Goal: Download file/media

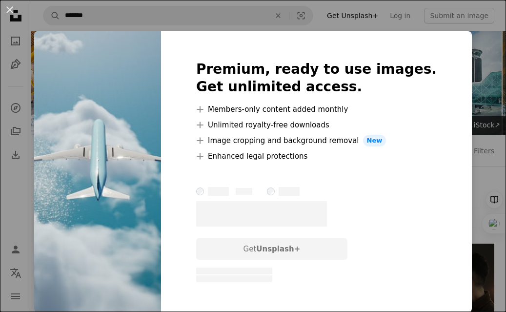
scroll to position [1507, 0]
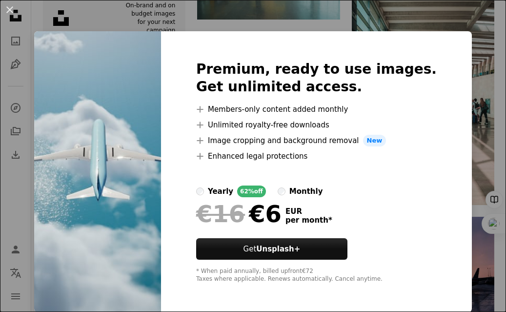
click at [483, 32] on div "An X shape Premium, ready to use images. Get unlimited access. A plus sign Memb…" at bounding box center [253, 156] width 506 height 312
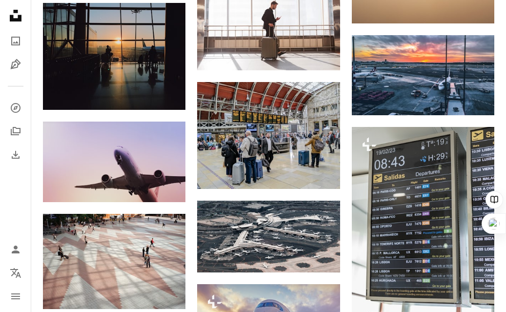
scroll to position [3666, 0]
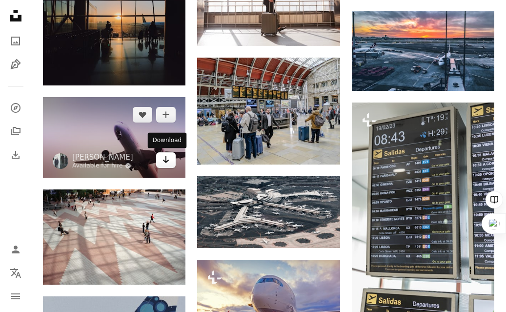
click at [166, 162] on icon "Download" at bounding box center [166, 159] width 6 height 7
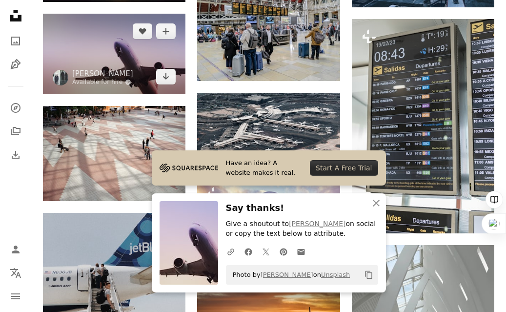
scroll to position [3771, 0]
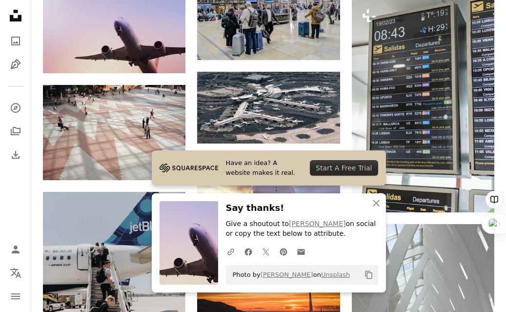
click at [375, 206] on icon "An X shape" at bounding box center [376, 203] width 12 height 12
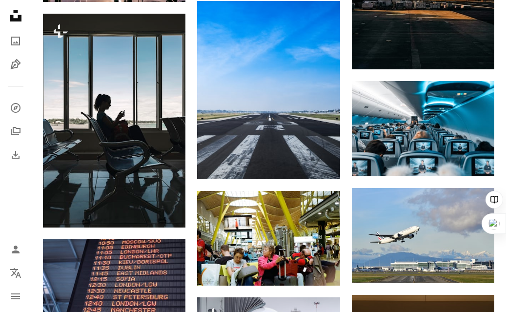
scroll to position [4474, 0]
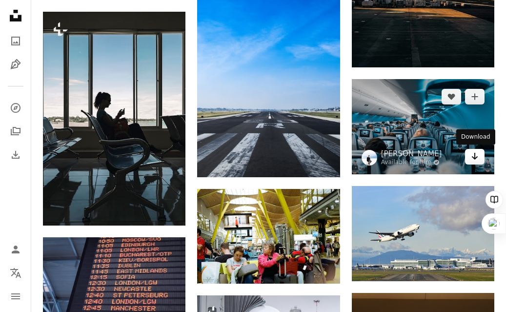
click at [477, 156] on icon "Download" at bounding box center [475, 156] width 6 height 7
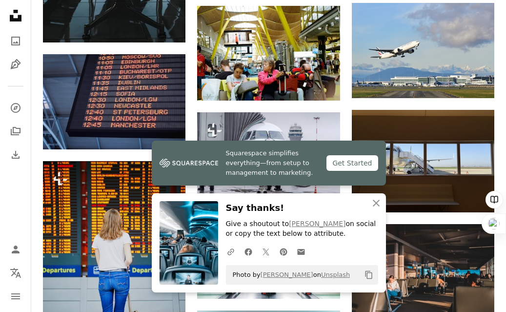
scroll to position [4675, 0]
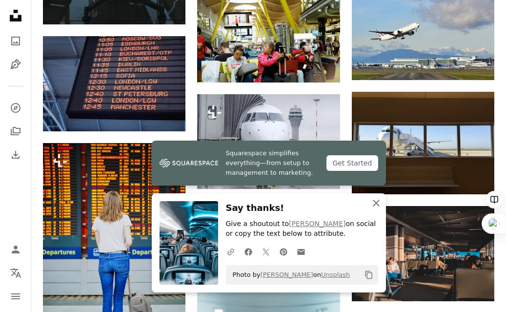
click at [377, 203] on icon "An X shape" at bounding box center [376, 203] width 12 height 12
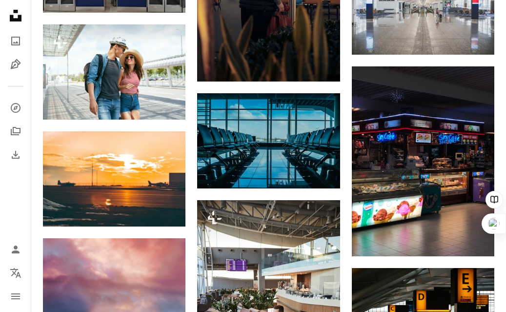
scroll to position [5448, 0]
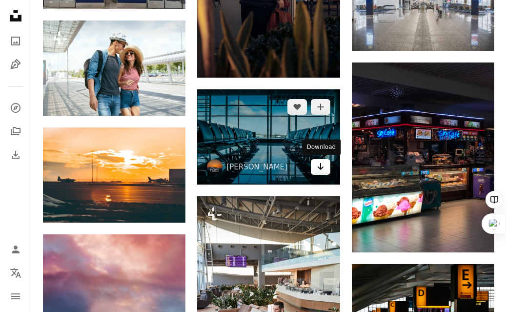
click at [319, 163] on icon "Arrow pointing down" at bounding box center [321, 167] width 8 height 12
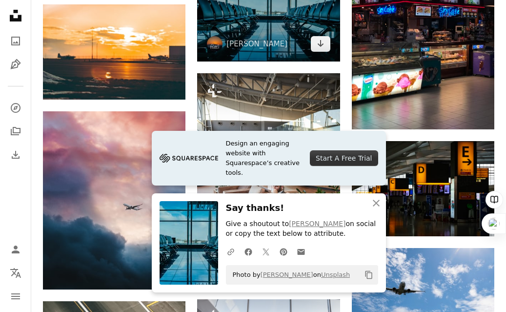
scroll to position [5639, 0]
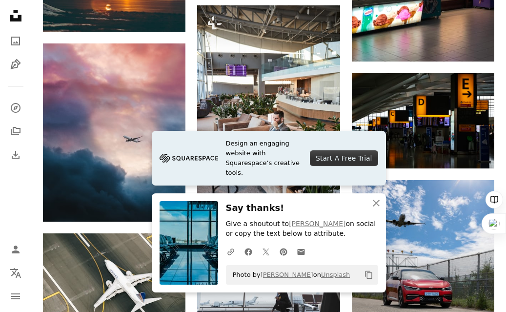
click at [375, 199] on icon "An X shape" at bounding box center [376, 203] width 12 height 12
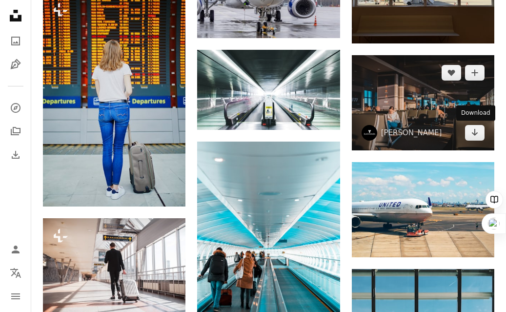
scroll to position [4816, 0]
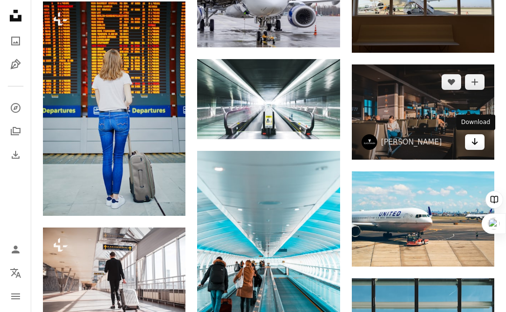
click at [479, 146] on link "Arrow pointing down" at bounding box center [475, 142] width 20 height 16
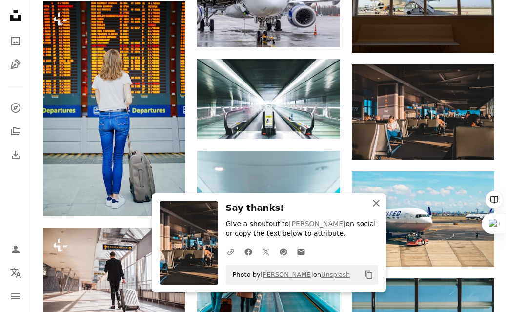
click at [377, 203] on icon "An X shape" at bounding box center [376, 203] width 12 height 12
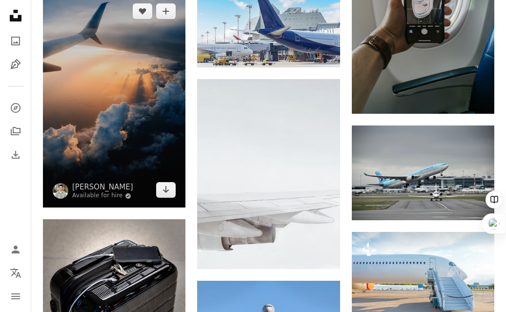
scroll to position [9674, 0]
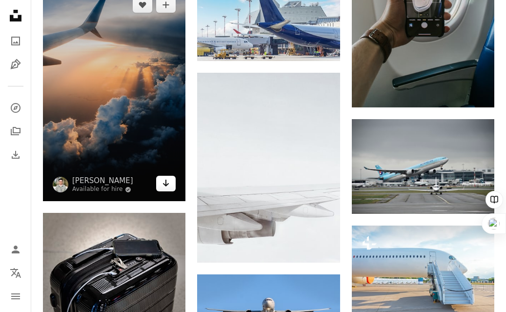
click at [165, 184] on icon "Download" at bounding box center [166, 183] width 6 height 7
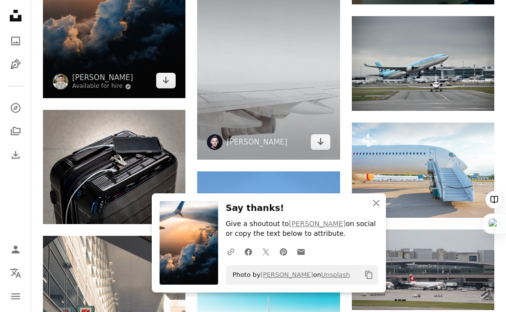
scroll to position [9831, 0]
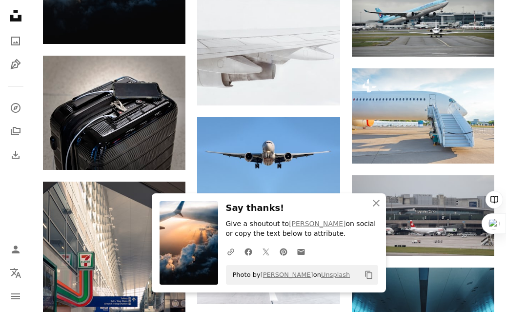
click at [377, 202] on icon "button" at bounding box center [376, 203] width 7 height 7
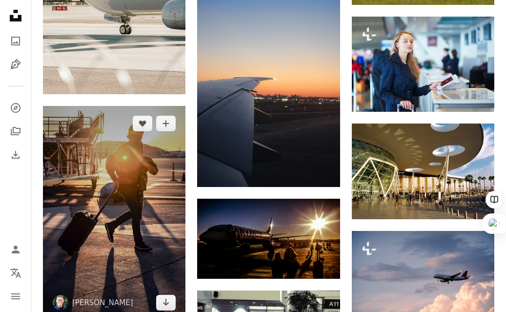
scroll to position [11707, 0]
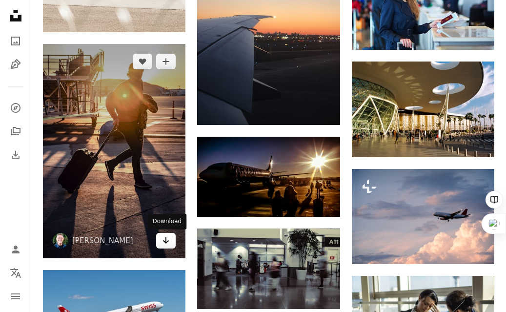
click at [165, 243] on icon "Download" at bounding box center [166, 240] width 6 height 7
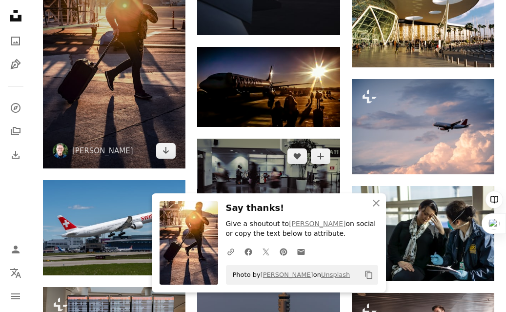
scroll to position [11805, 0]
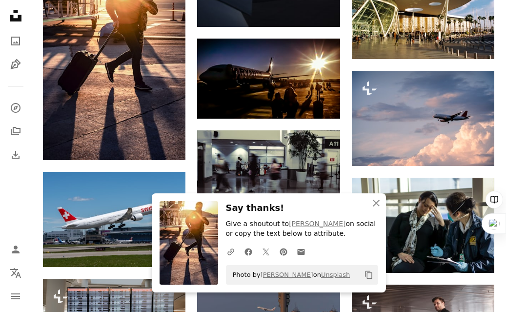
click at [377, 203] on icon "An X shape" at bounding box center [376, 203] width 12 height 12
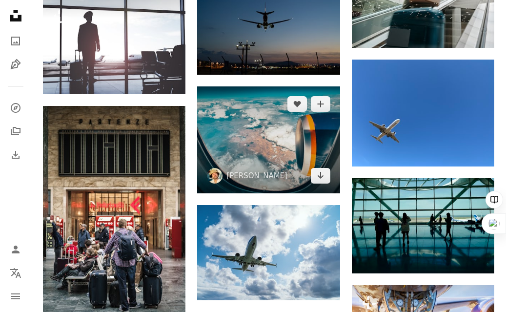
scroll to position [15981, 0]
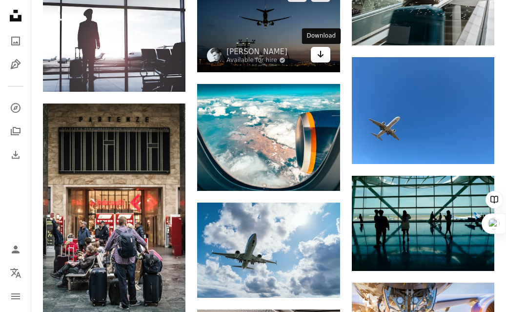
click at [323, 58] on icon "Arrow pointing down" at bounding box center [321, 54] width 8 height 12
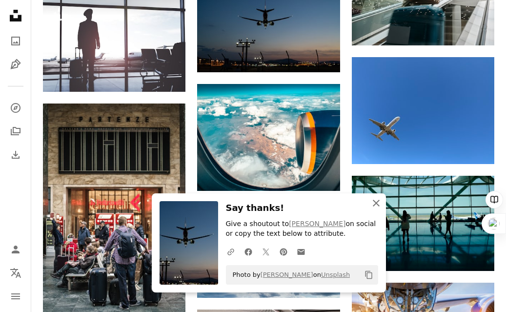
click at [376, 206] on icon "An X shape" at bounding box center [376, 203] width 12 height 12
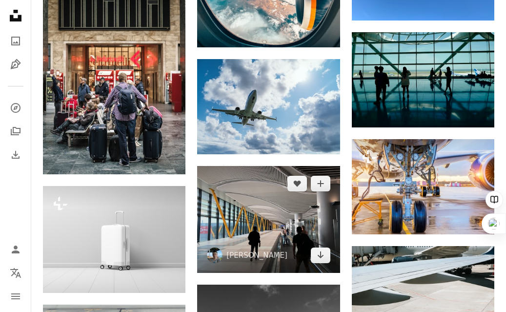
scroll to position [16230, 0]
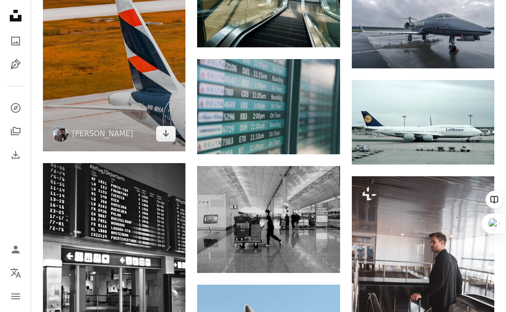
scroll to position [17499, 0]
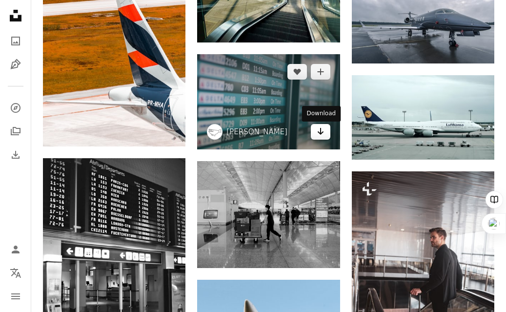
click at [320, 135] on icon "Download" at bounding box center [320, 131] width 6 height 7
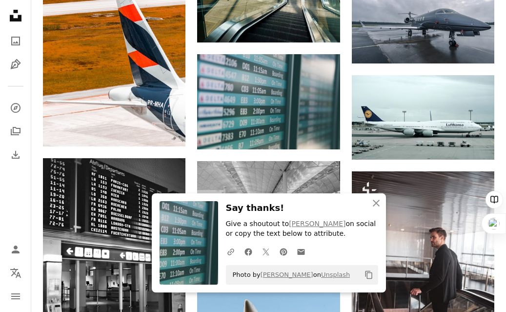
click at [377, 199] on icon "An X shape" at bounding box center [376, 203] width 12 height 12
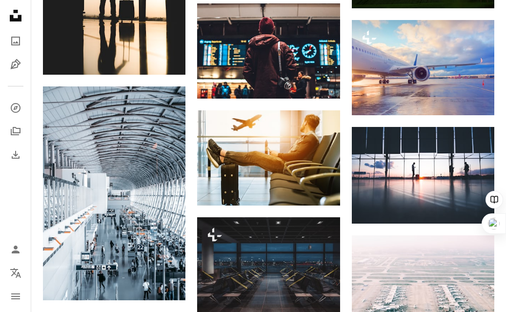
scroll to position [0, 0]
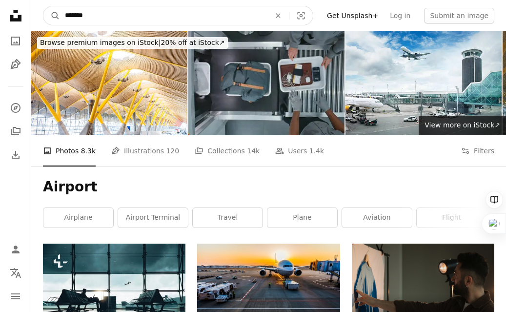
click at [97, 16] on input "*******" at bounding box center [163, 15] width 207 height 19
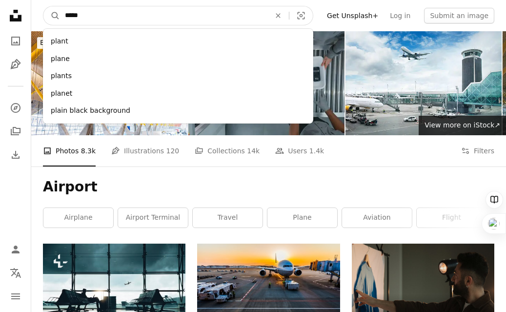
type input "*****"
click at [43, 6] on button "A magnifying glass" at bounding box center [51, 15] width 17 height 19
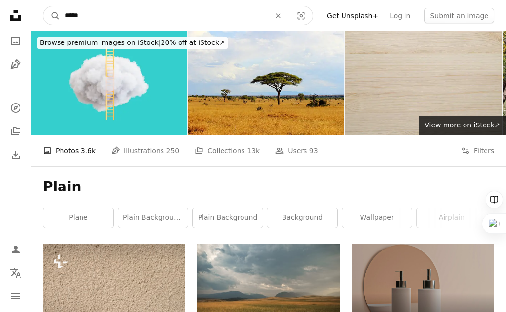
click at [117, 13] on input "*****" at bounding box center [163, 15] width 207 height 19
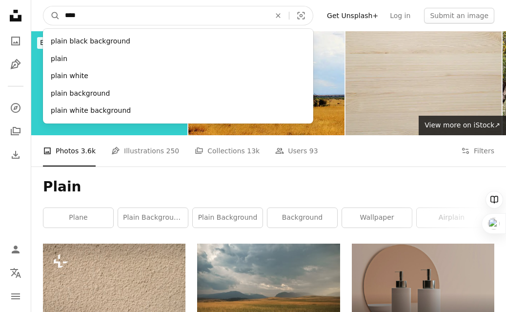
type input "*****"
click button "A magnifying glass" at bounding box center [51, 15] width 17 height 19
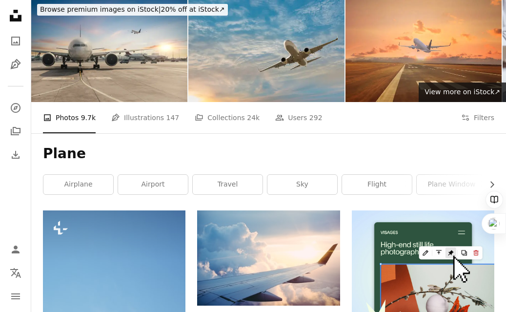
scroll to position [2, 0]
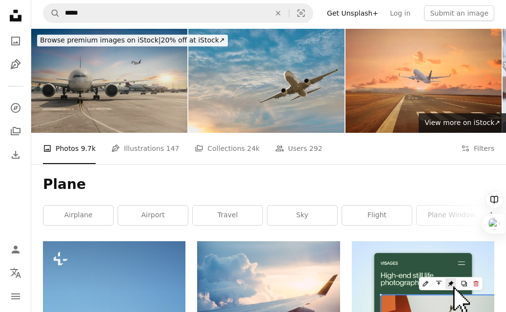
click at [162, 82] on img at bounding box center [109, 81] width 156 height 104
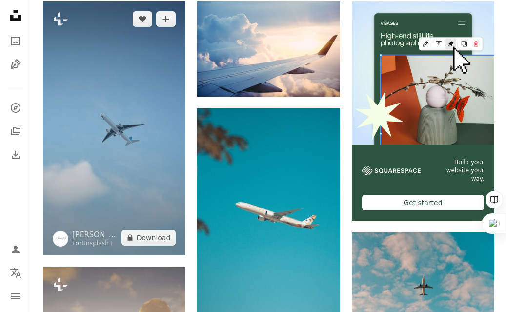
scroll to position [235, 0]
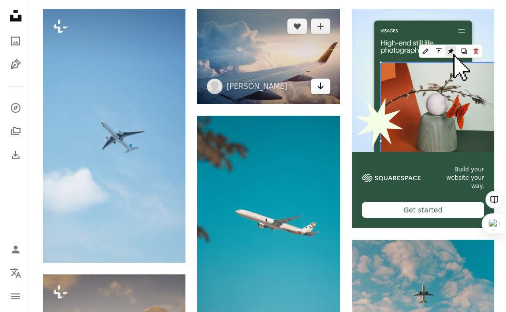
click at [324, 89] on icon "Arrow pointing down" at bounding box center [321, 86] width 8 height 12
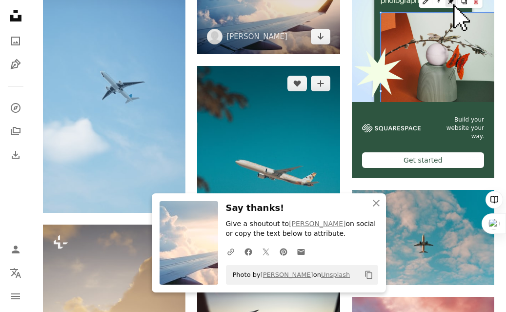
scroll to position [299, 0]
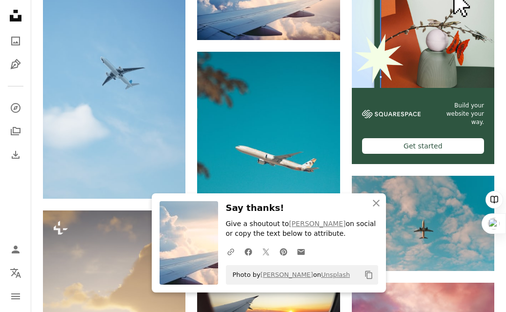
click at [375, 202] on icon "button" at bounding box center [376, 203] width 7 height 7
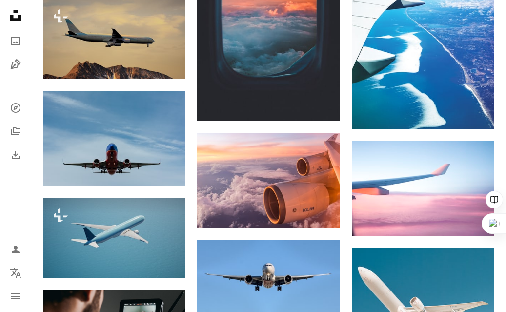
scroll to position [1299, 0]
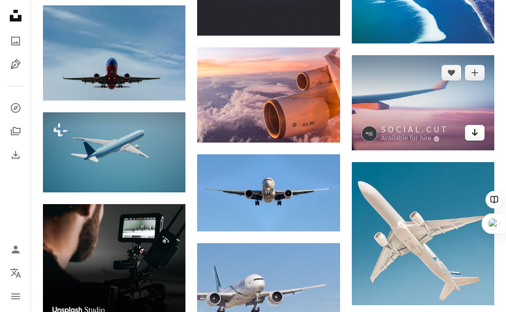
click at [475, 135] on icon "Download" at bounding box center [475, 132] width 6 height 7
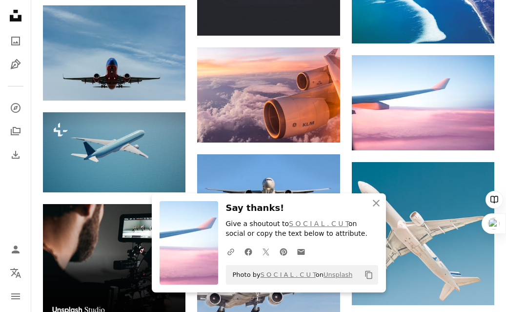
click at [233, 203] on h3 "Say thanks!" at bounding box center [302, 208] width 152 height 14
click at [375, 201] on icon "An X shape" at bounding box center [376, 203] width 12 height 12
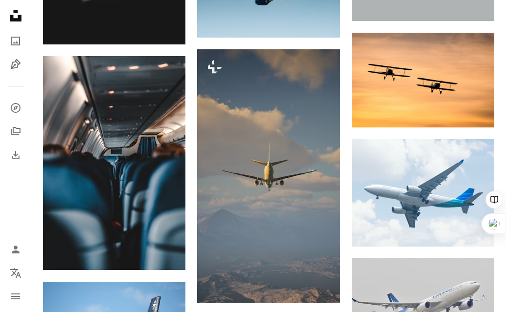
scroll to position [5164, 0]
